Goal: Transaction & Acquisition: Download file/media

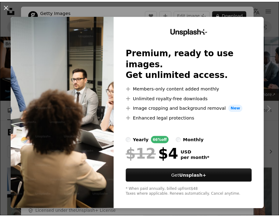
scroll to position [122, 0]
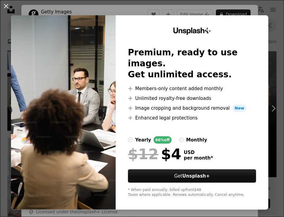
click at [93, 72] on img at bounding box center [63, 112] width 105 height 194
click at [8, 4] on button "An X shape" at bounding box center [5, 5] width 7 height 7
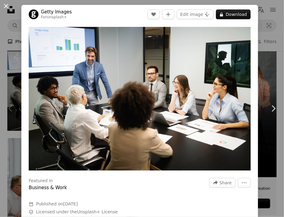
click at [5, 4] on button "An X shape" at bounding box center [5, 5] width 7 height 7
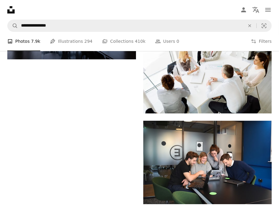
scroll to position [1160, 0]
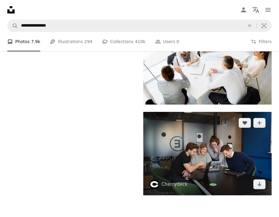
click at [167, 120] on img at bounding box center [207, 153] width 129 height 83
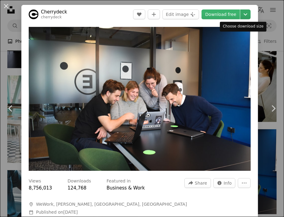
click at [241, 16] on icon "Chevron down" at bounding box center [246, 14] width 10 height 7
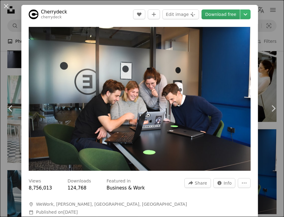
click at [221, 14] on link "Download free" at bounding box center [220, 14] width 38 height 10
